Goal: Information Seeking & Learning: Learn about a topic

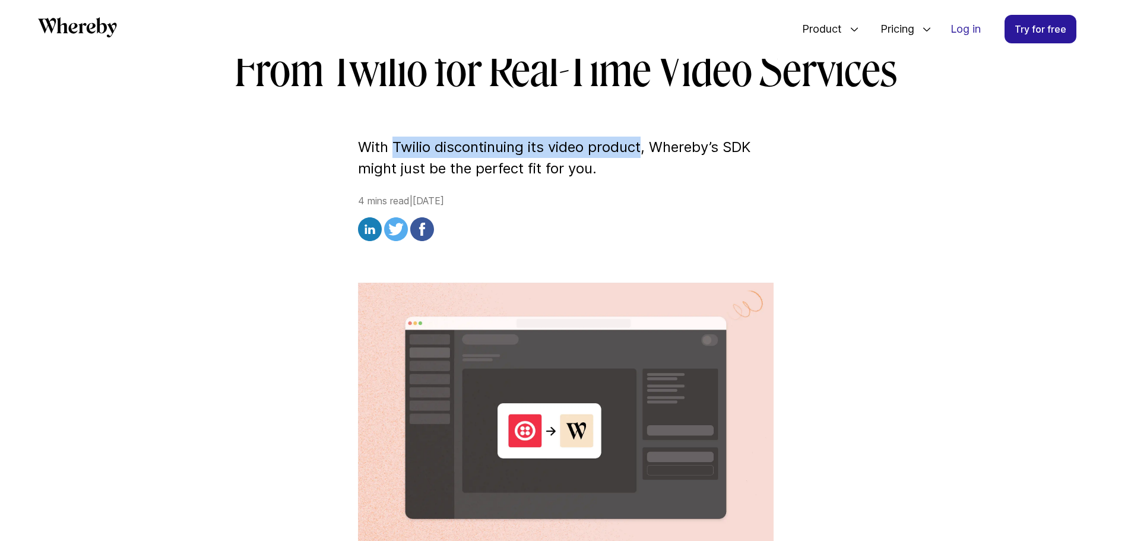
drag, startPoint x: 394, startPoint y: 144, endPoint x: 641, endPoint y: 148, distance: 247.6
click at [641, 148] on p "With Twilio discontinuing its video product, Whereby’s SDK might just be the pe…" at bounding box center [566, 158] width 416 height 43
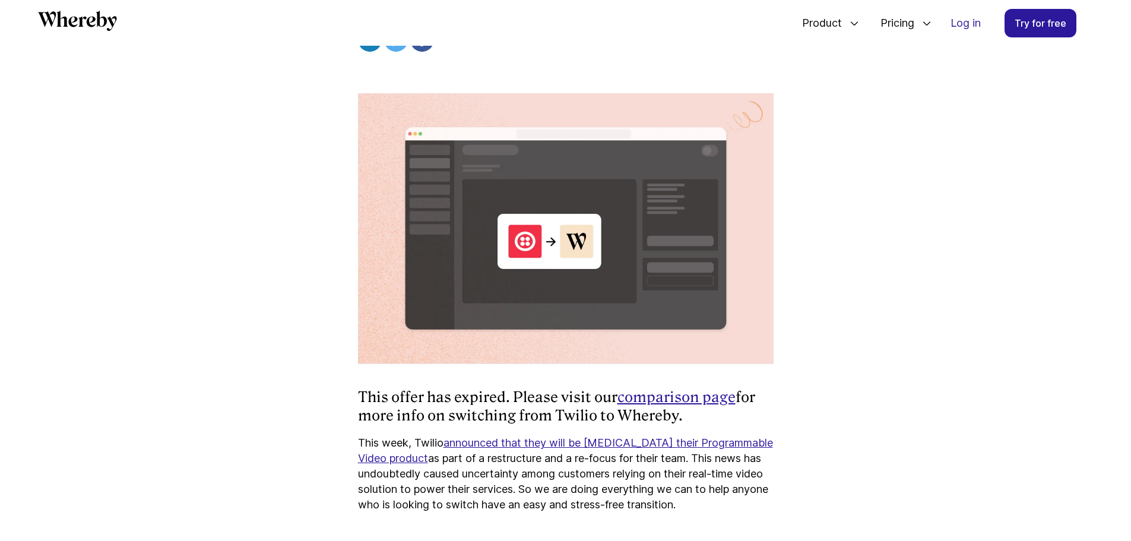
scroll to position [630, 0]
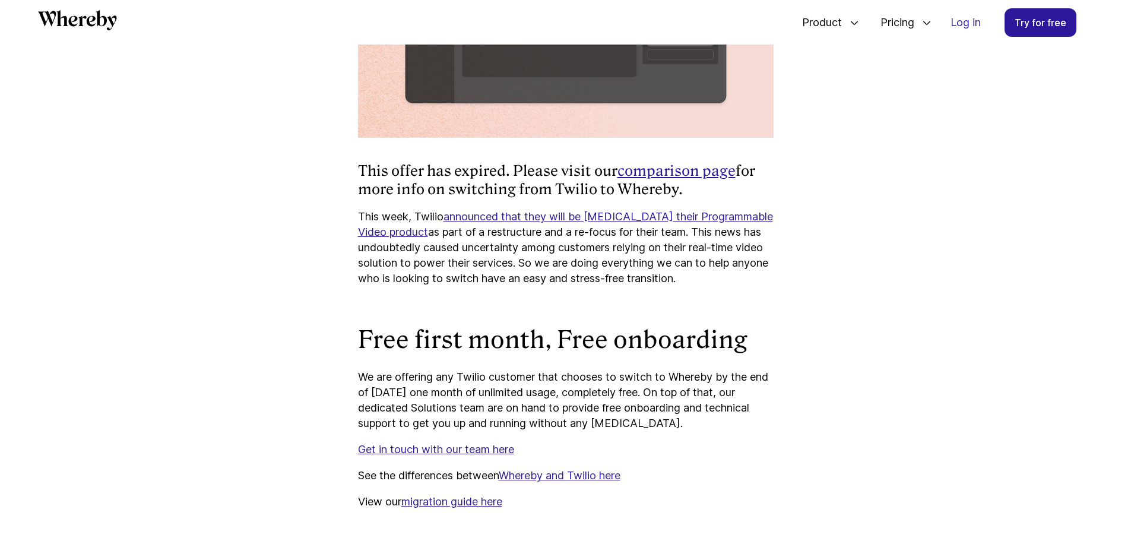
click at [683, 173] on strong "comparison page" at bounding box center [676, 170] width 118 height 17
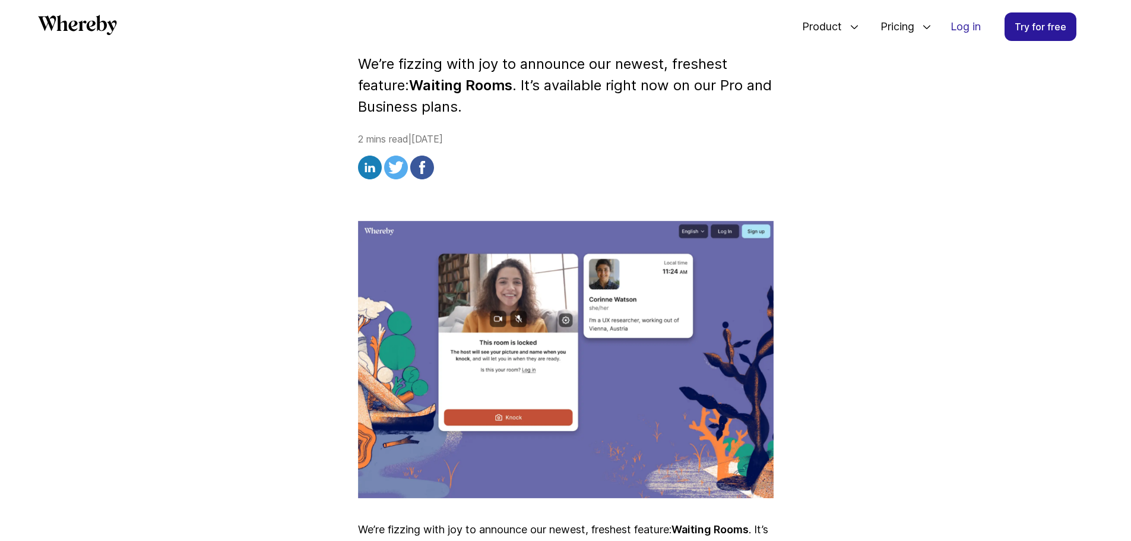
scroll to position [343, 0]
